Goal: Information Seeking & Learning: Learn about a topic

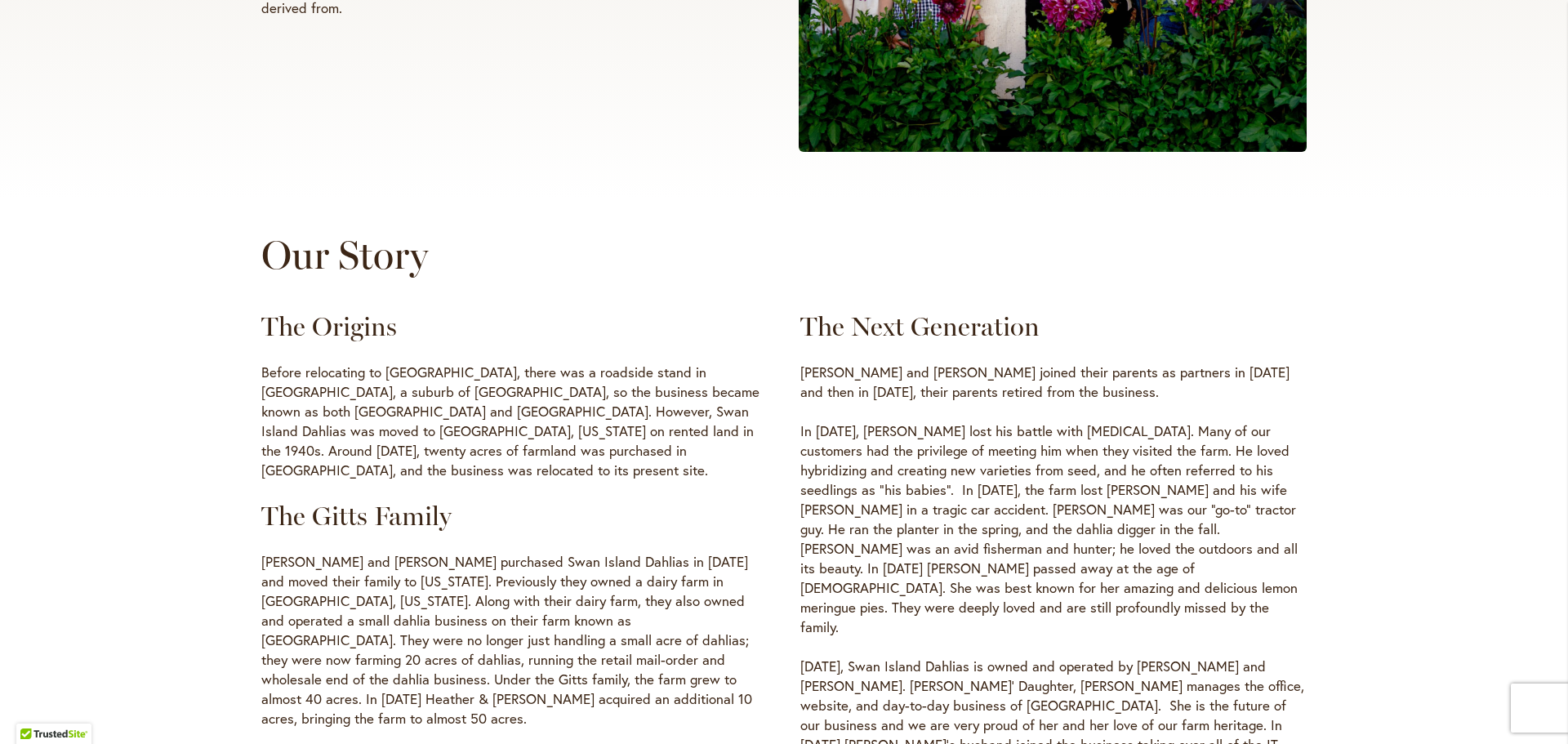
scroll to position [735, 0]
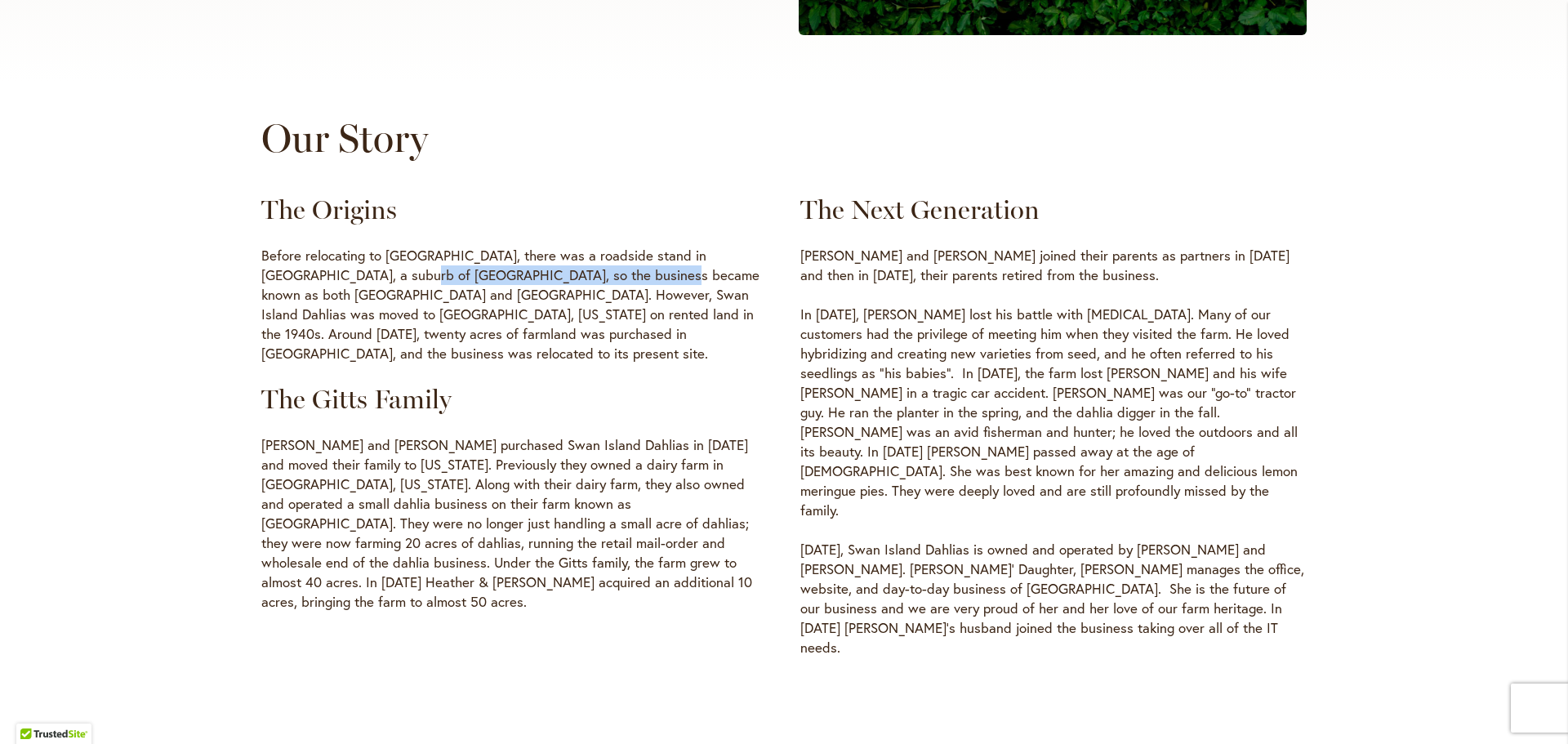
drag, startPoint x: 346, startPoint y: 269, endPoint x: 598, endPoint y: 268, distance: 252.0
click at [598, 268] on p "Before relocating to Canby, there was a roadside stand in Sellwood, a suburb of…" at bounding box center [514, 304] width 506 height 117
click at [488, 282] on p "Before relocating to Canby, there was a roadside stand in Sellwood, a suburb of…" at bounding box center [514, 304] width 506 height 117
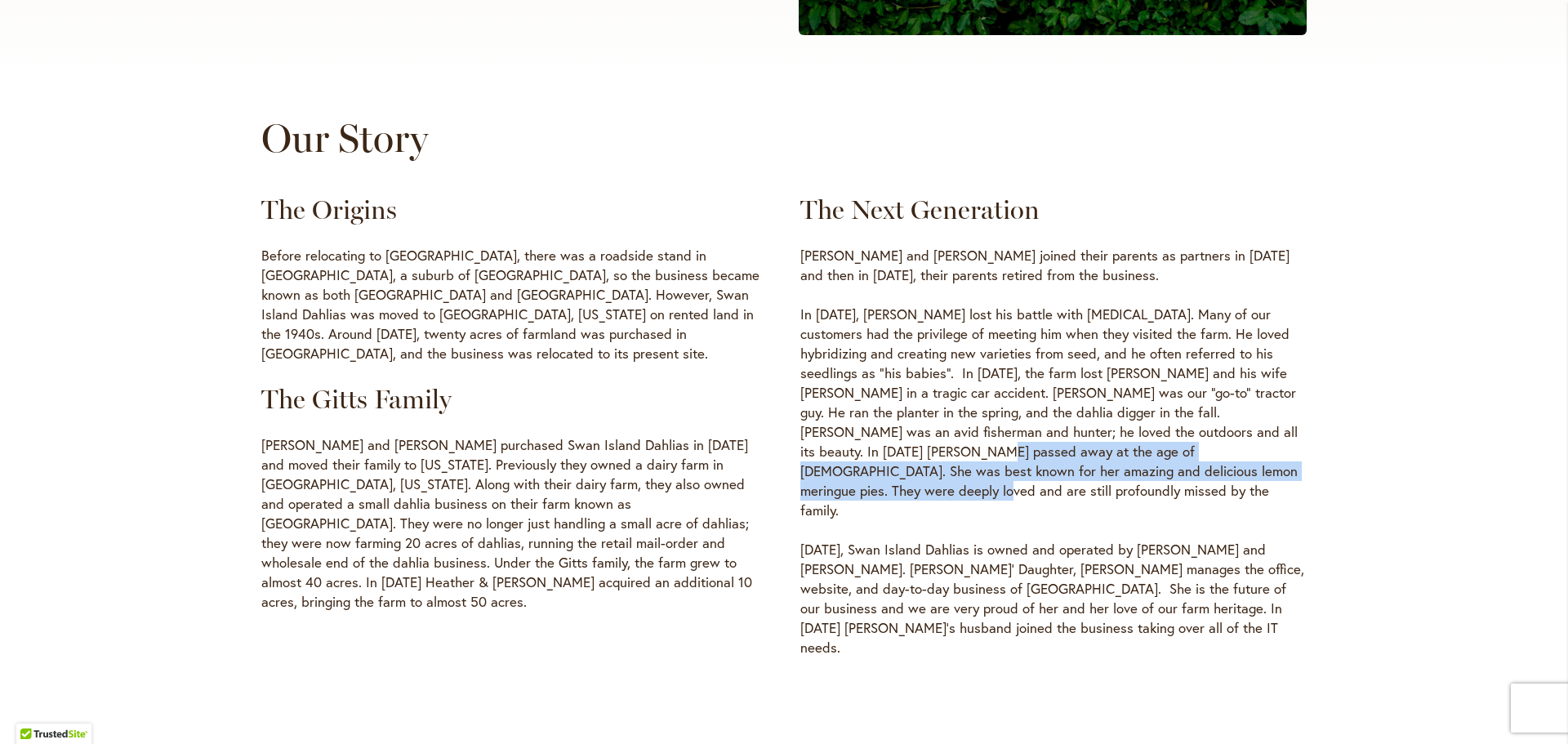
drag, startPoint x: 798, startPoint y: 453, endPoint x: 1182, endPoint y: 471, distance: 384.4
click at [1182, 471] on p "In October of 2007, Nick Sr lost his battle with cancer. Many of our customers …" at bounding box center [1053, 412] width 506 height 215
click at [1131, 482] on div "The Next Generation Nicholas and Ted Gitts joined their parents as partners in …" at bounding box center [1053, 425] width 506 height 463
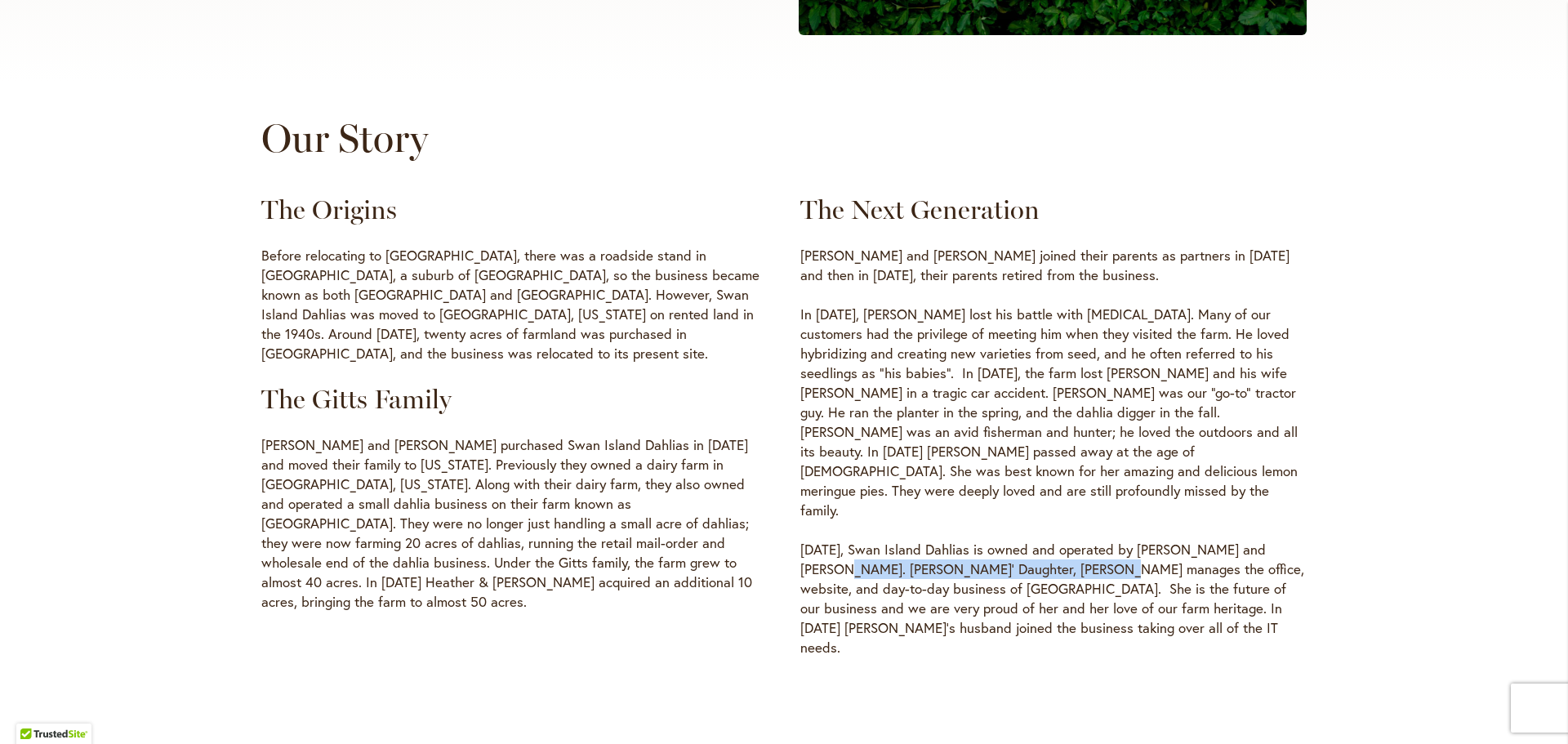
drag, startPoint x: 794, startPoint y: 532, endPoint x: 1044, endPoint y: 532, distance: 250.0
click at [1044, 539] on p "Today, Swan Island Dahlias is owned and operated by Nicholas and Linda Gitts. N…" at bounding box center [1053, 598] width 506 height 117
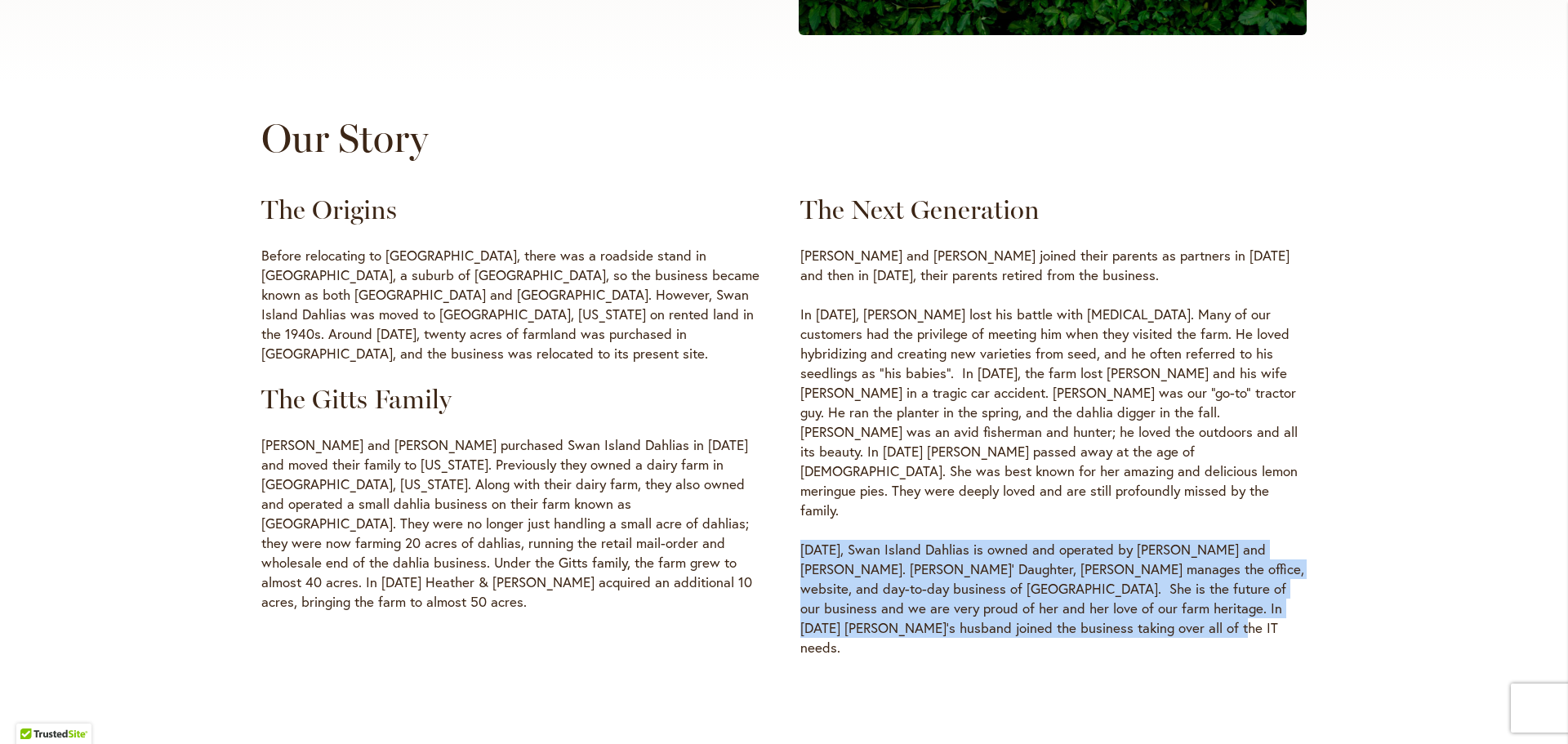
drag, startPoint x: 1111, startPoint y: 588, endPoint x: 794, endPoint y: 506, distance: 327.4
click at [800, 539] on p "Today, Swan Island Dahlias is owned and operated by Nicholas and Linda Gitts. N…" at bounding box center [1053, 598] width 506 height 117
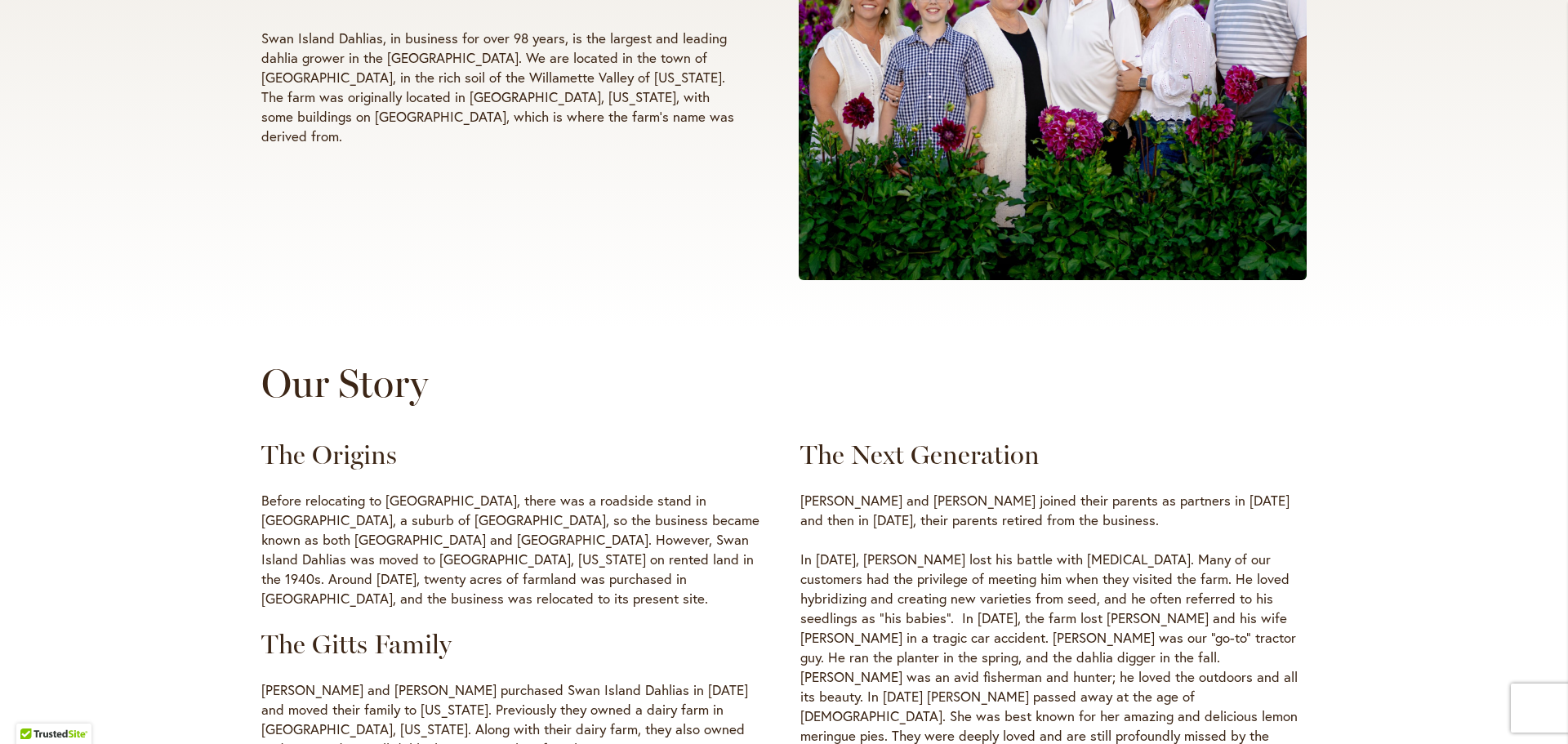
scroll to position [572, 0]
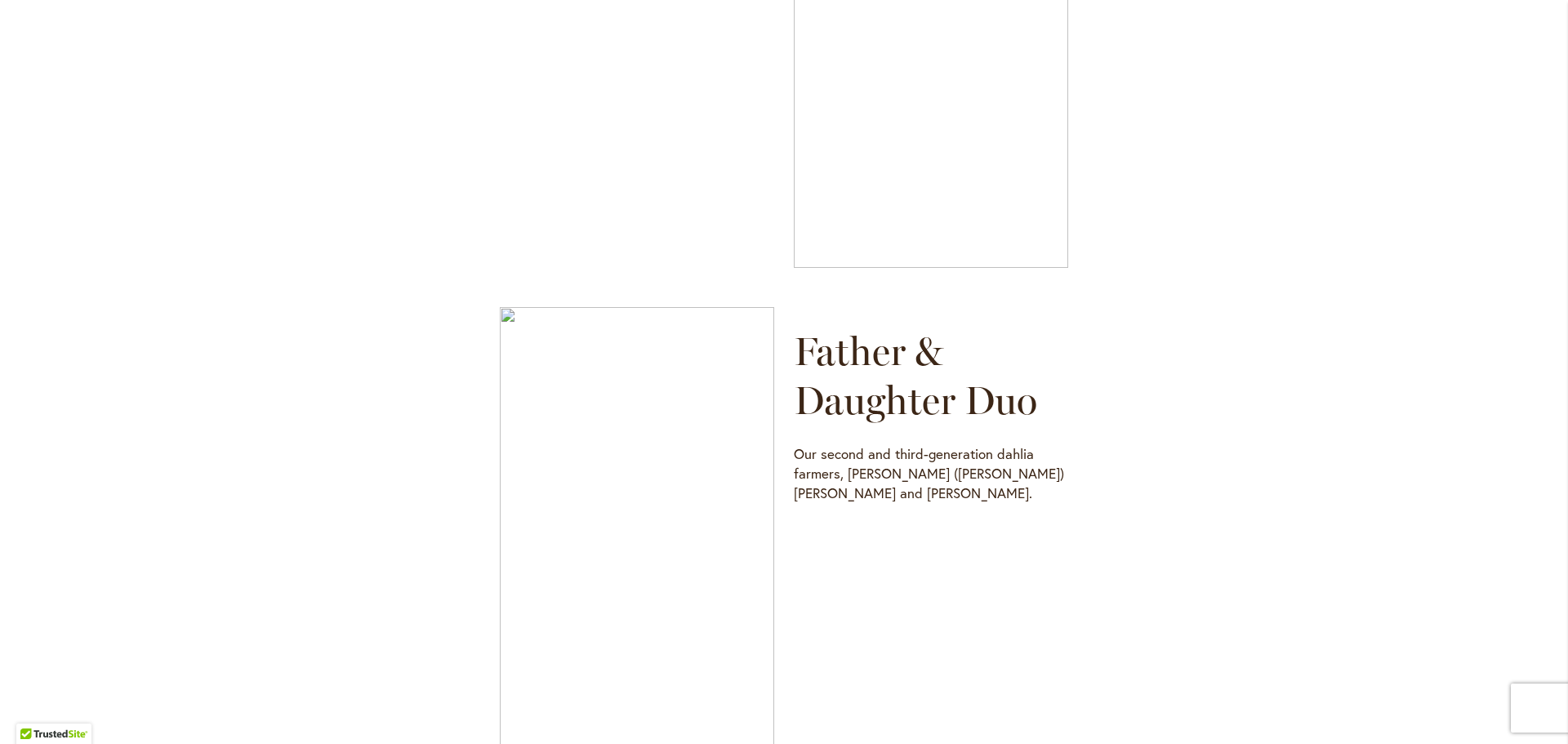
scroll to position [817, 0]
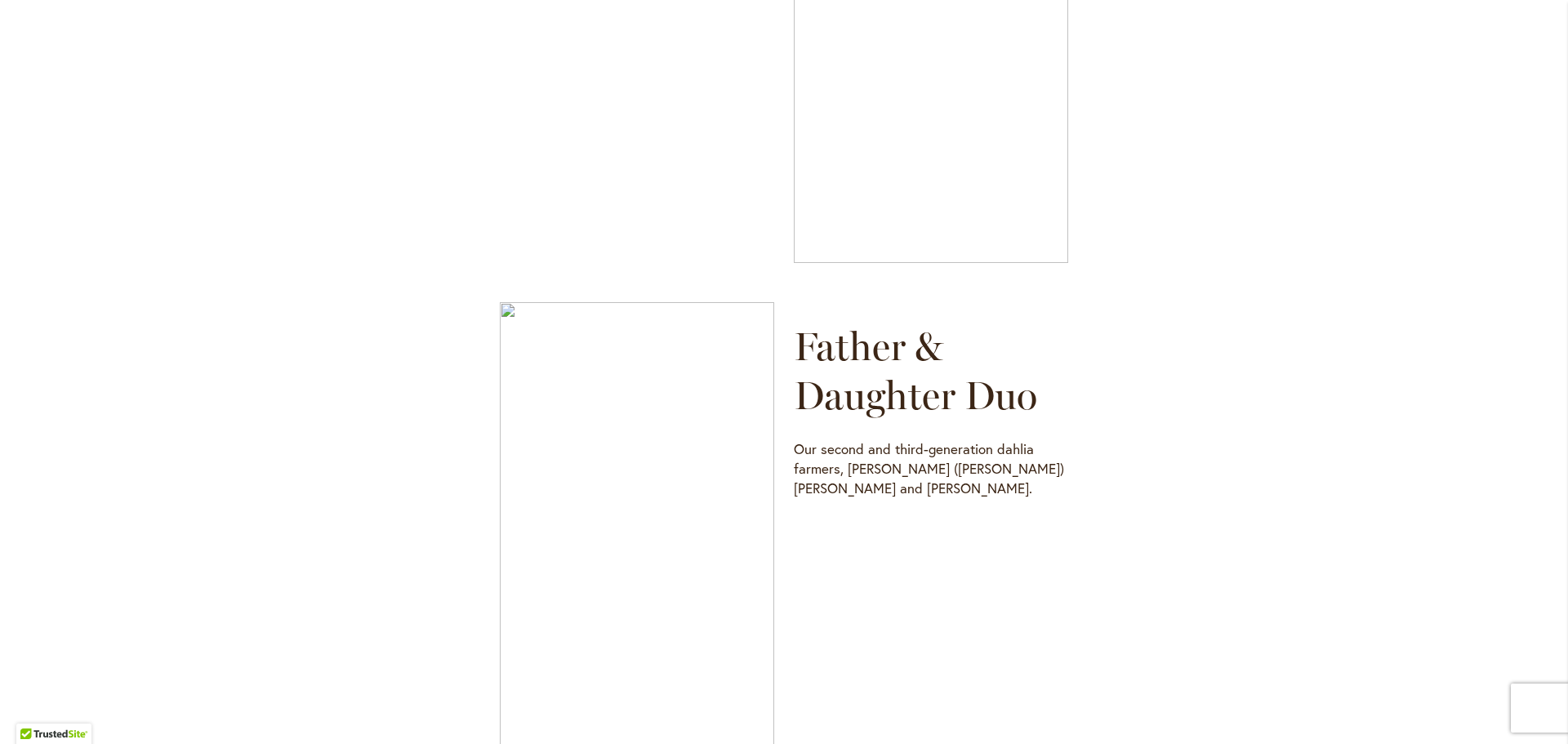
click at [689, 437] on img at bounding box center [636, 545] width 275 height 487
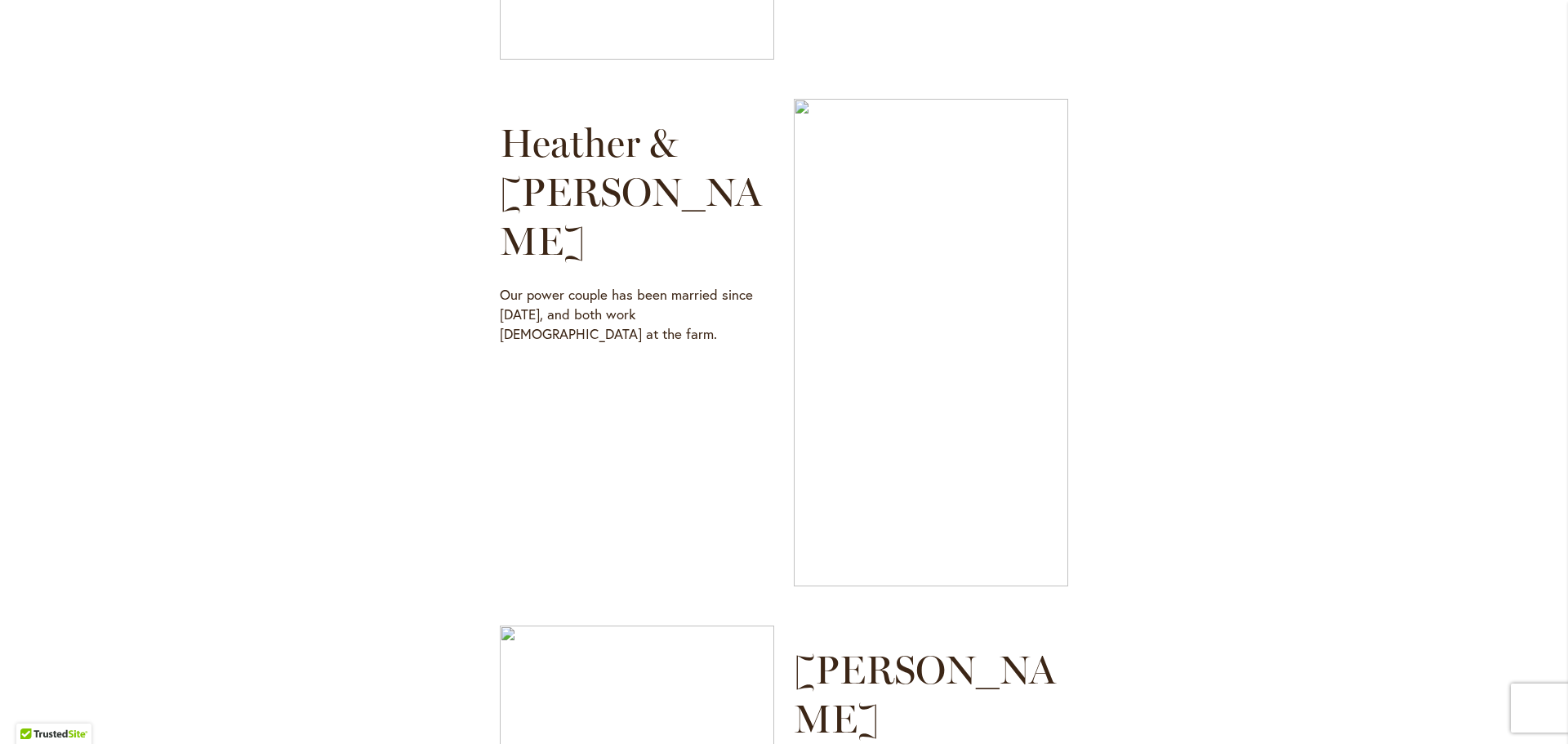
scroll to position [2612, 0]
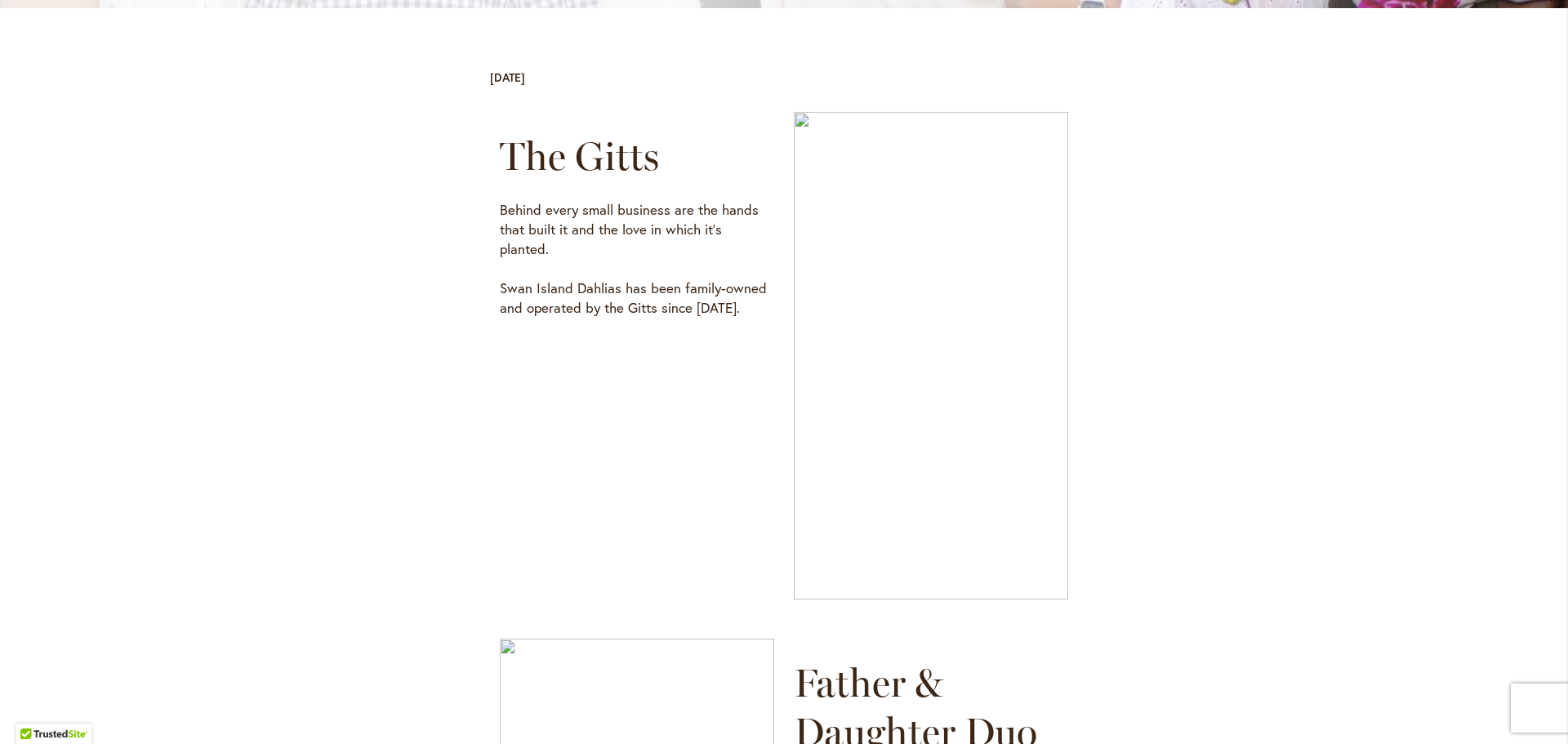
scroll to position [490, 0]
